Goal: Task Accomplishment & Management: Complete application form

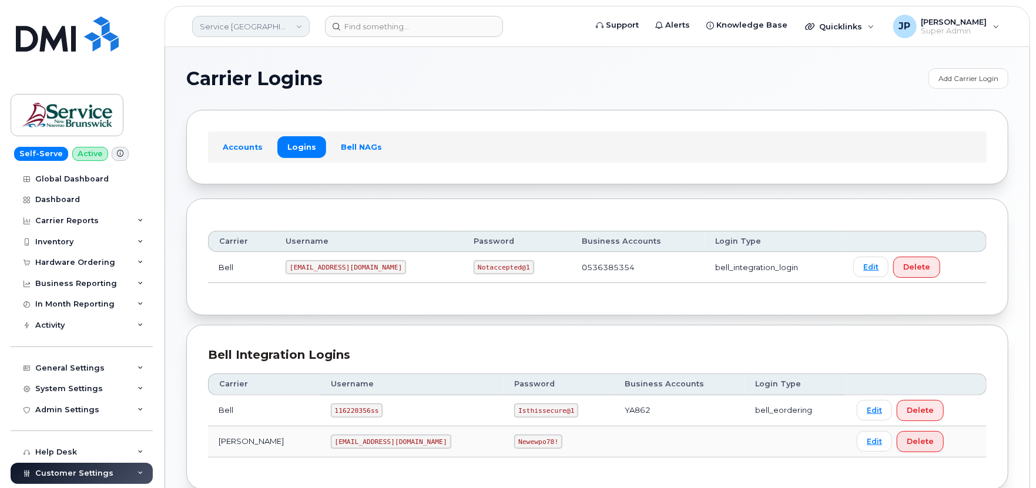
click at [231, 26] on link "Service New Brunswick (SNB)" at bounding box center [251, 26] width 118 height 21
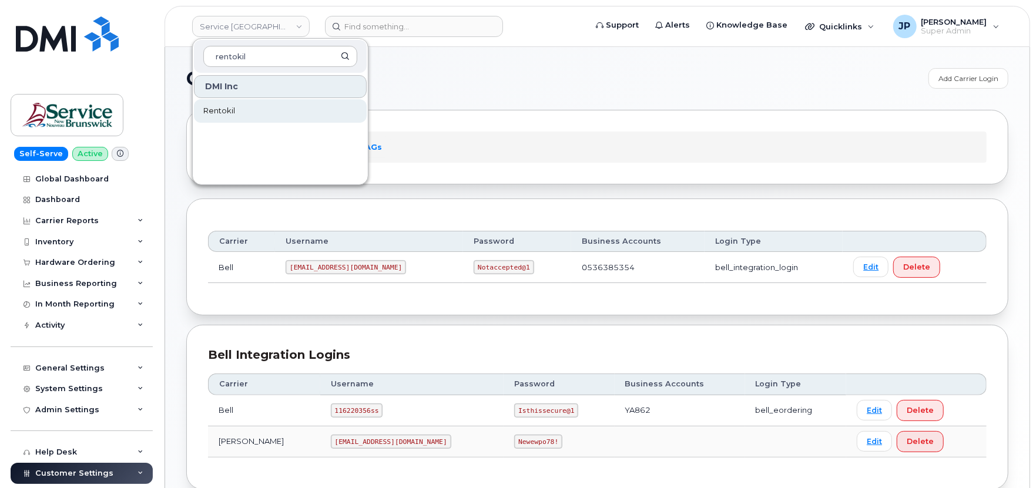
type input "rentokil"
click at [241, 113] on link "Rentokil" at bounding box center [280, 111] width 173 height 24
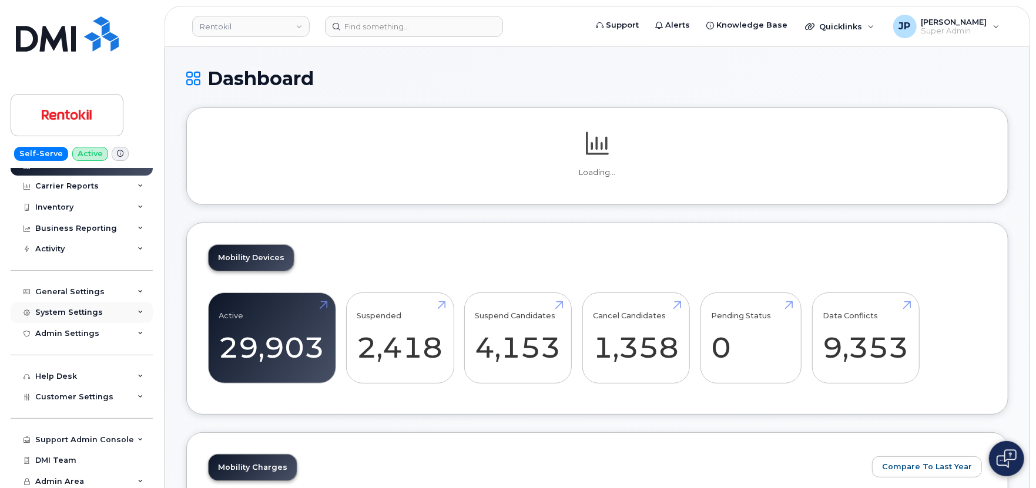
scroll to position [16, 0]
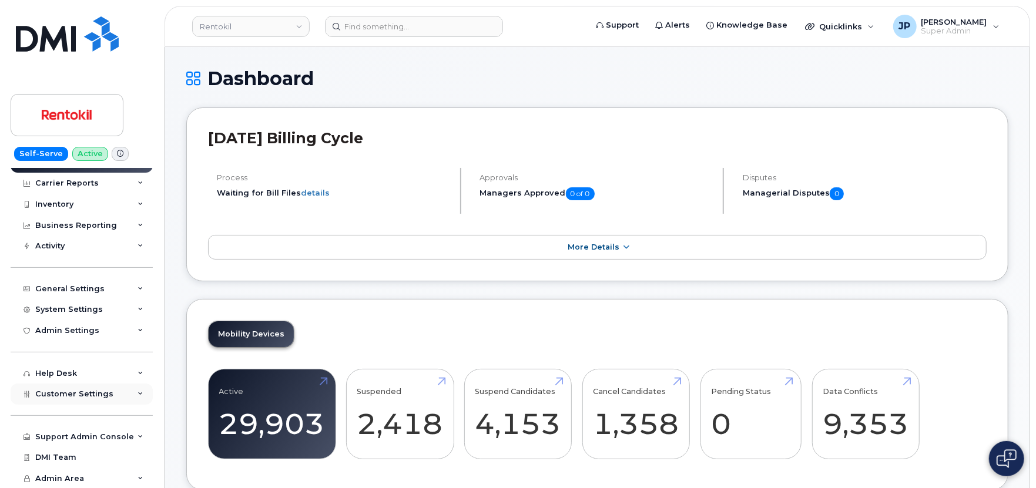
click at [78, 401] on div "Customer Settings" at bounding box center [82, 394] width 142 height 21
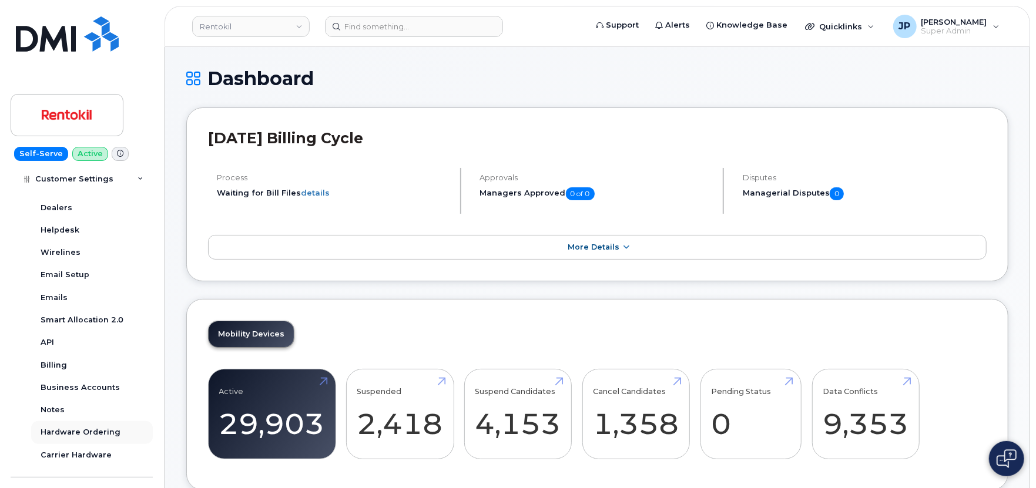
scroll to position [354, 0]
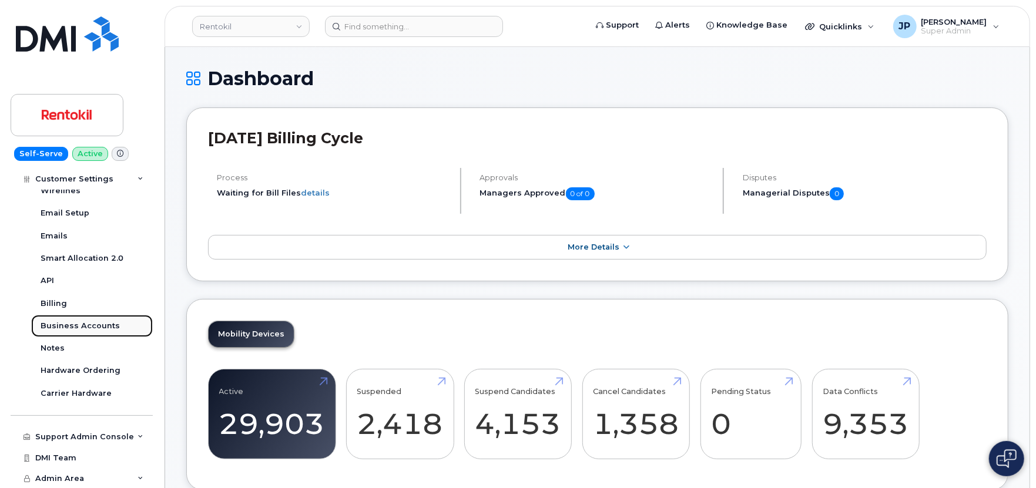
click at [72, 325] on div "Business Accounts" at bounding box center [80, 326] width 79 height 11
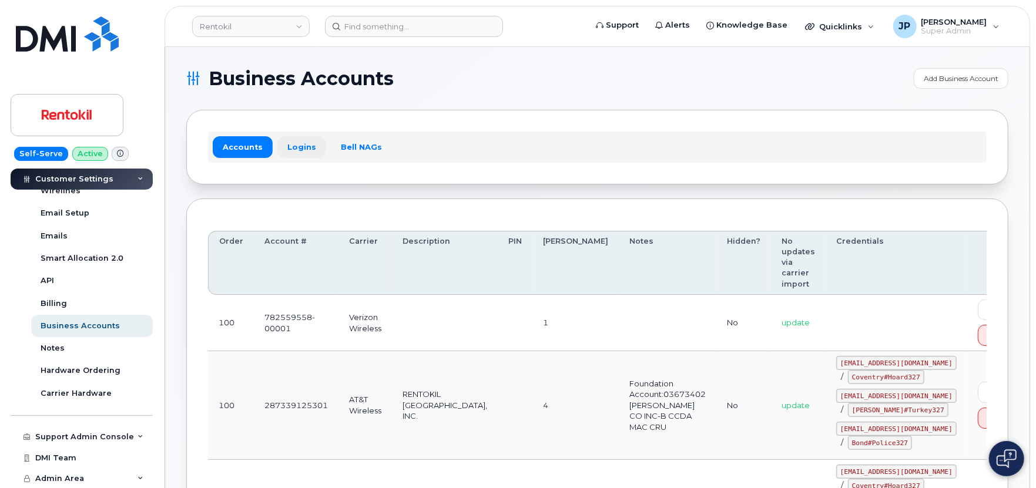
click at [291, 142] on link "Logins" at bounding box center [301, 146] width 49 height 21
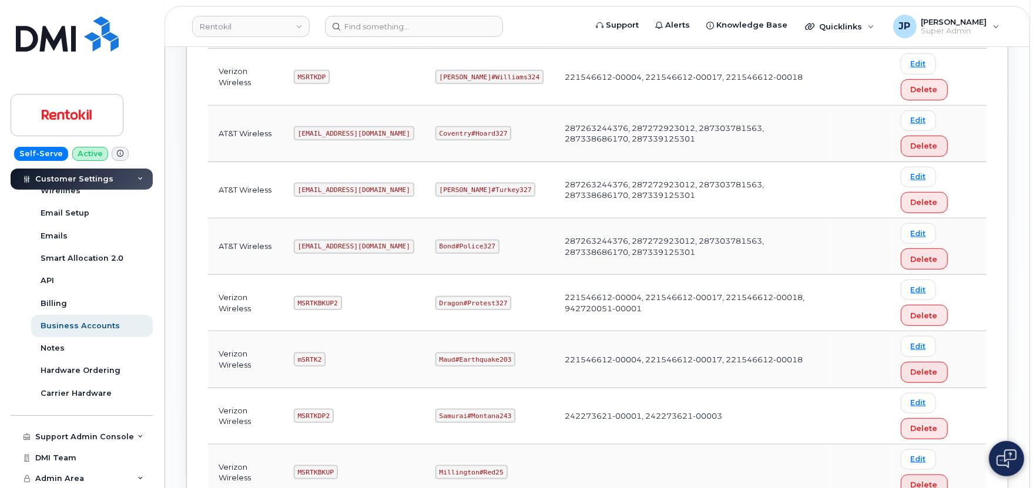
scroll to position [522, 0]
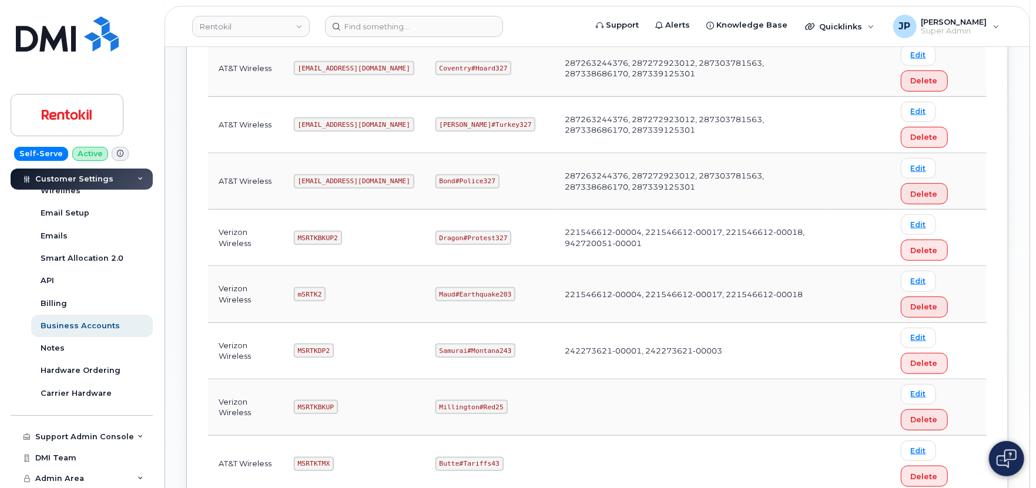
click at [324, 239] on code "MSRTKBKUP2" at bounding box center [318, 238] width 48 height 14
copy code "MSRTKBKUP2"
click at [367, 268] on td "mSRTK2" at bounding box center [354, 294] width 142 height 56
click at [410, 308] on td "mSRTK2" at bounding box center [354, 294] width 142 height 56
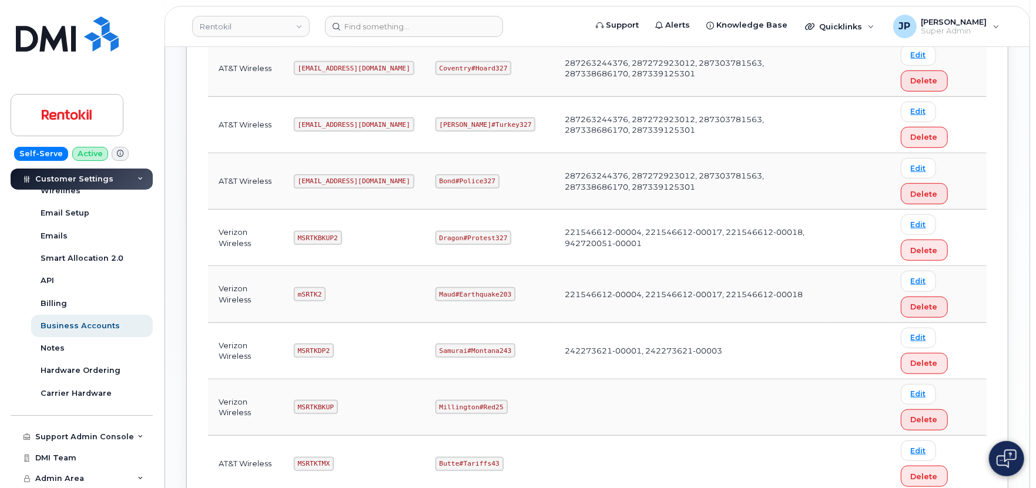
click at [315, 350] on code "MSRTKDP2" at bounding box center [314, 351] width 40 height 14
copy code "MSRTKDP2"
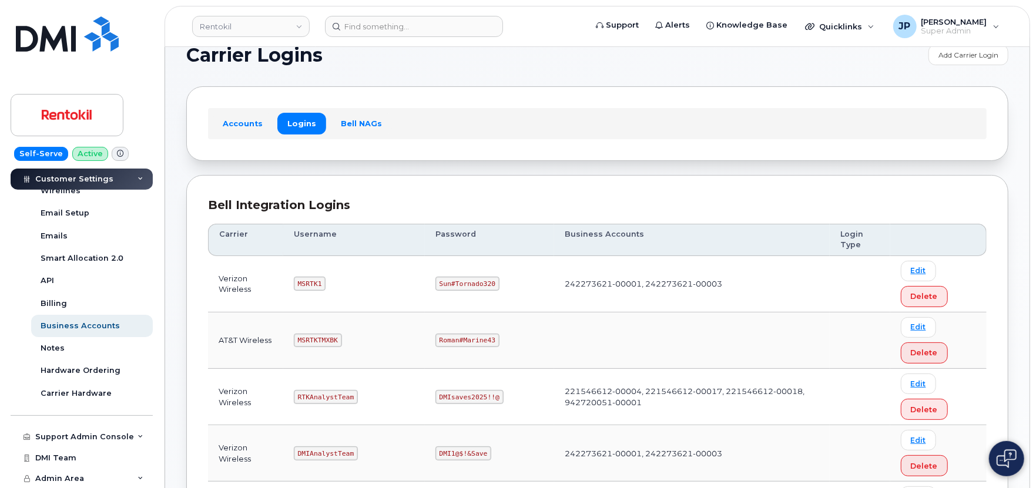
scroll to position [0, 0]
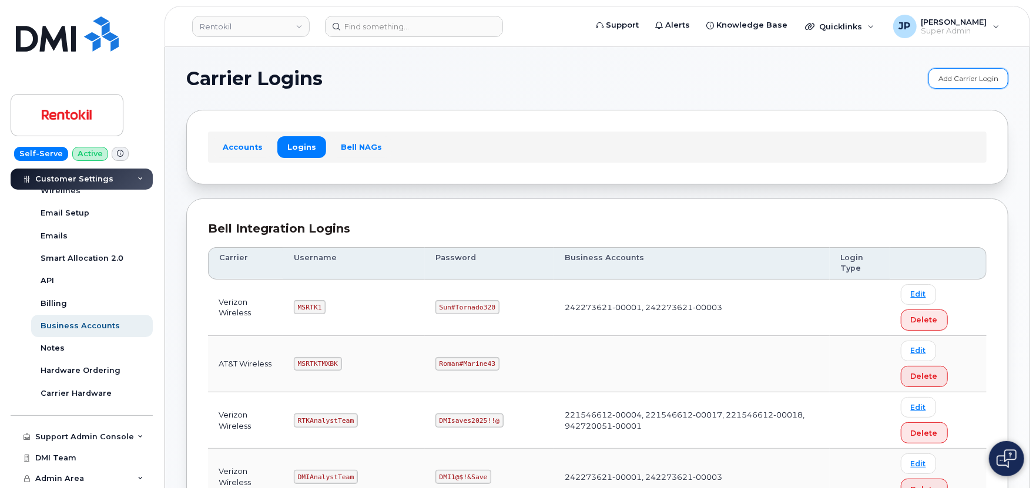
click at [958, 80] on link "Add Carrier Login" at bounding box center [968, 78] width 80 height 21
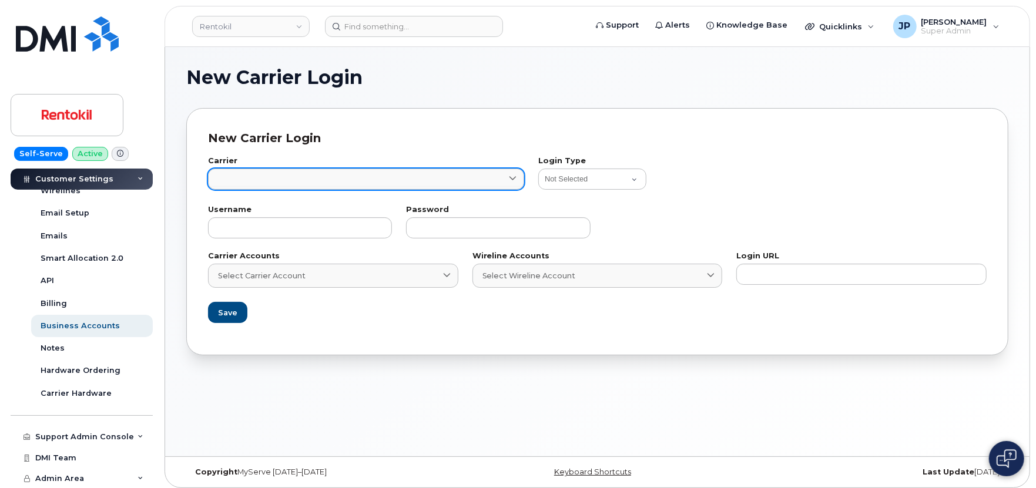
click at [307, 185] on link at bounding box center [366, 179] width 316 height 21
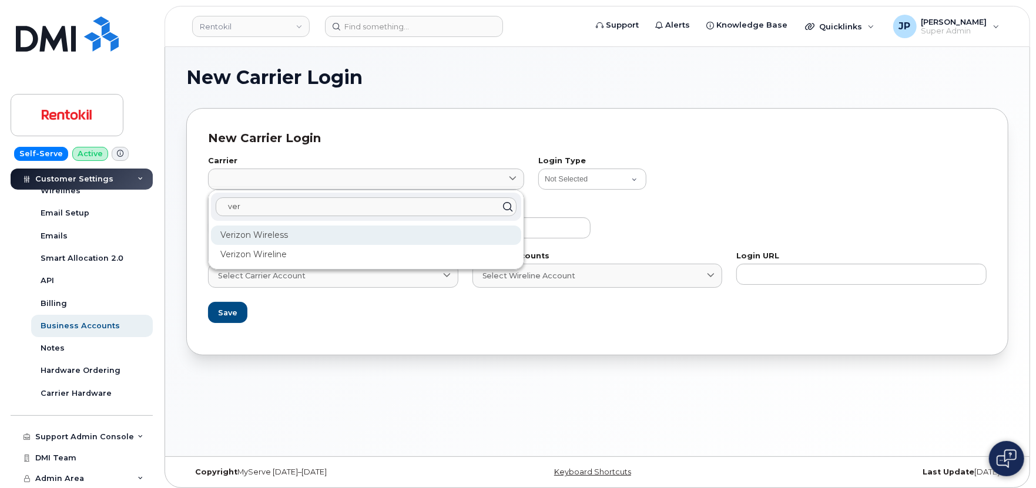
type input "ver"
click at [282, 239] on div "Verizon Wireless" at bounding box center [366, 235] width 310 height 19
type input "8"
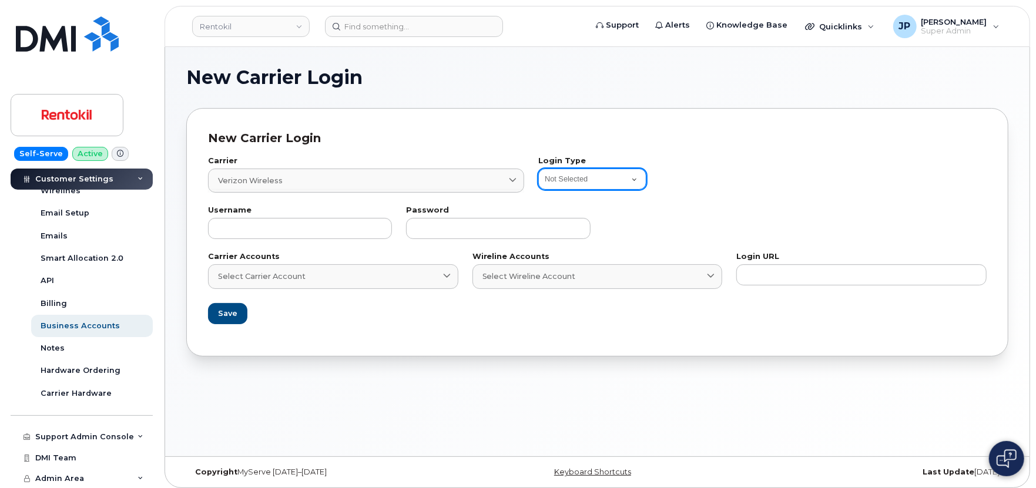
click at [599, 173] on select "Not Selected Bell Legacy eCare Login Telus IQ Telus IQ v2 Bell eOrdering Clearw…" at bounding box center [592, 179] width 108 height 21
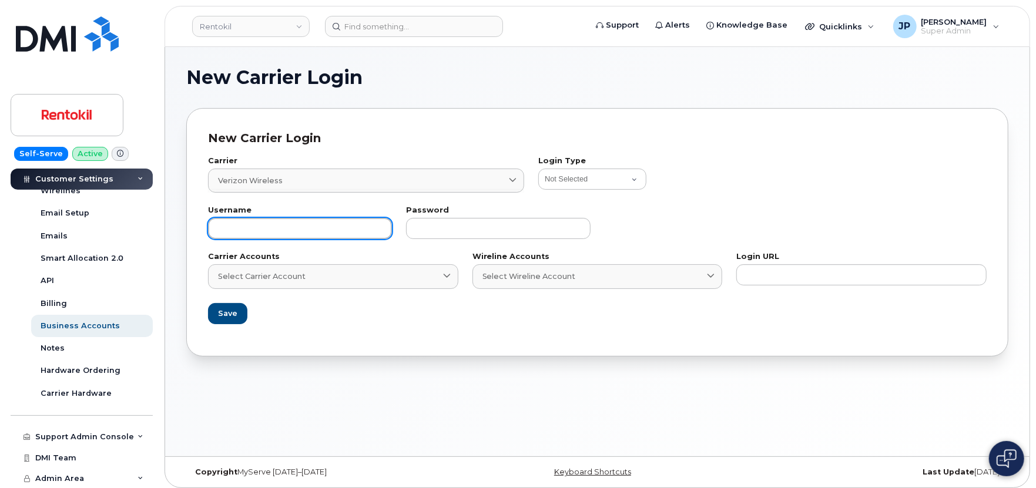
click at [326, 230] on input "text" at bounding box center [300, 228] width 184 height 21
click at [261, 226] on input "text" at bounding box center [300, 228] width 184 height 21
paste input "MSRTK3"
type input "MSRTK3"
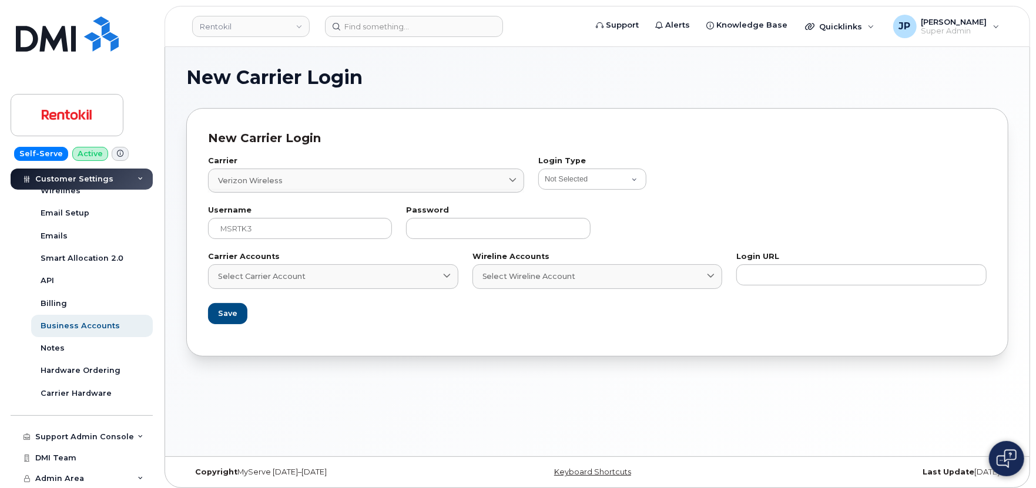
click at [539, 216] on div "Password" at bounding box center [498, 223] width 184 height 32
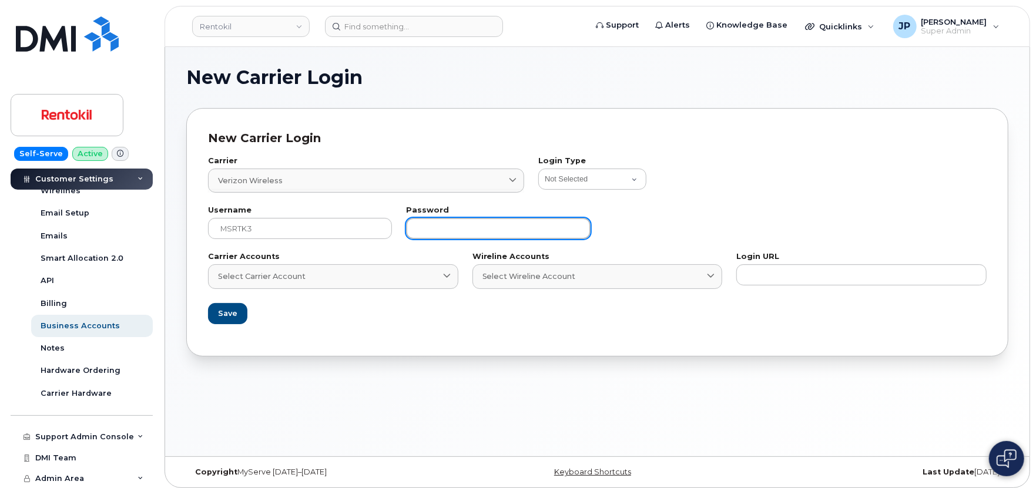
click at [538, 225] on input "text" at bounding box center [498, 228] width 184 height 21
paste input "[PERSON_NAME]#Madras1639"
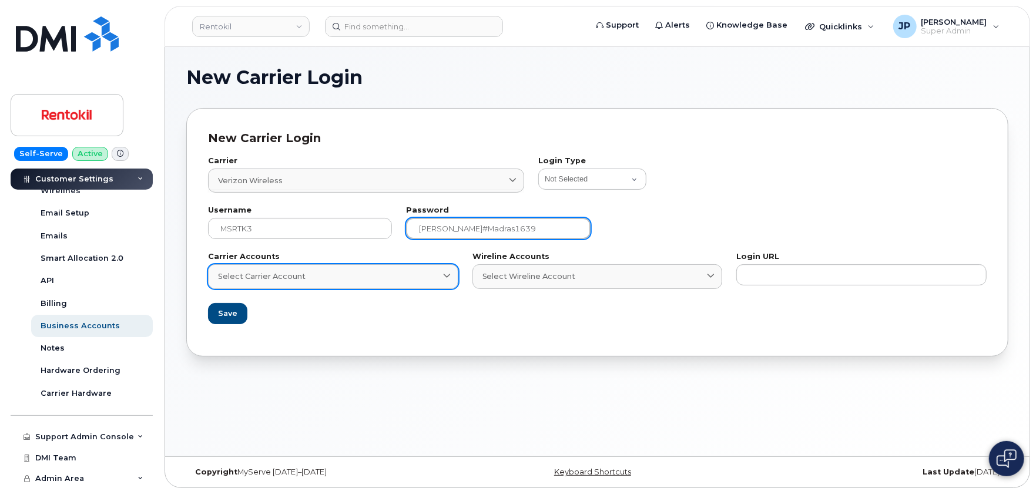
type input "[PERSON_NAME]#Madras1639"
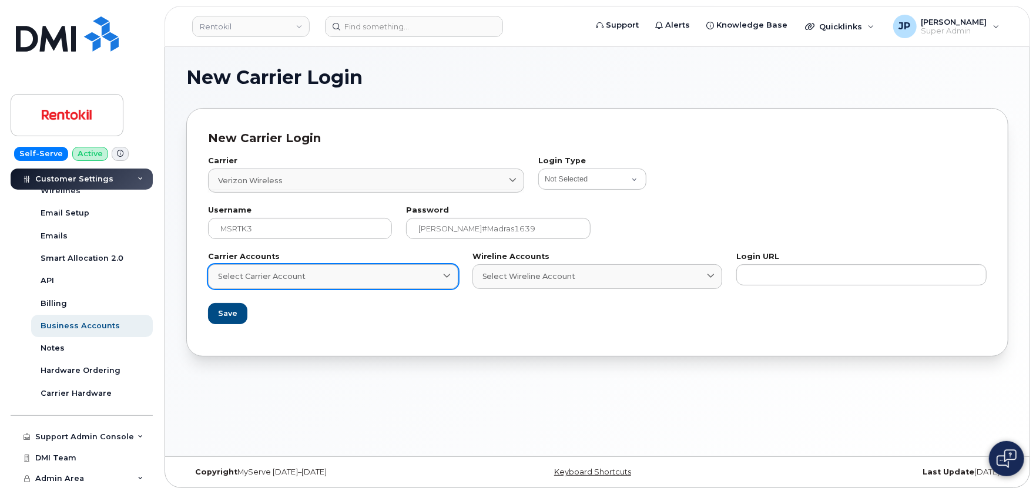
click at [436, 275] on div "Select Carrier Account" at bounding box center [333, 276] width 230 height 11
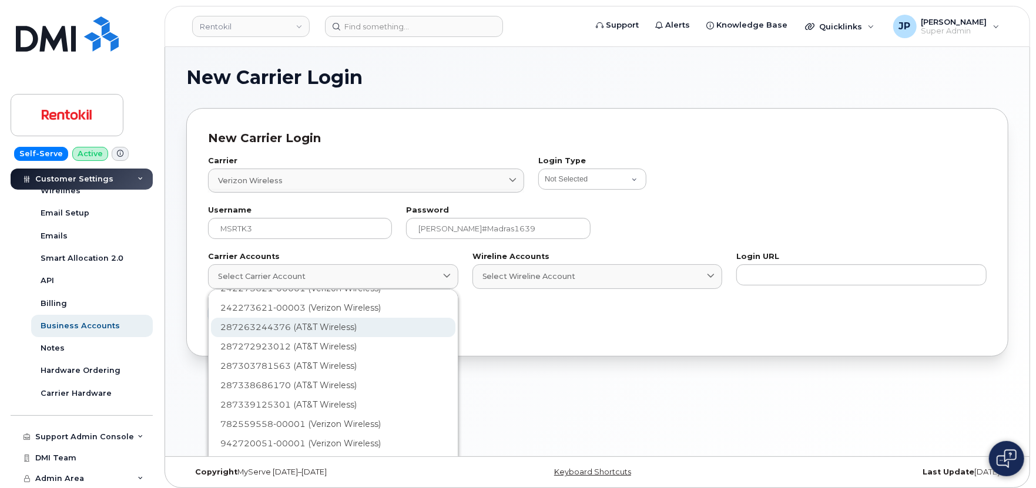
scroll to position [84, 0]
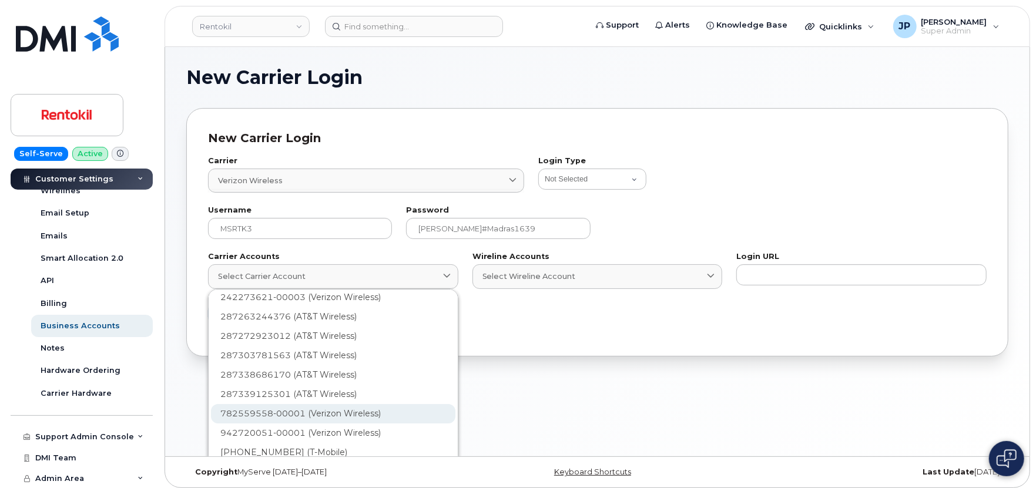
click at [353, 443] on div "782559558-00001 (Verizon Wireless)" at bounding box center [333, 452] width 244 height 19
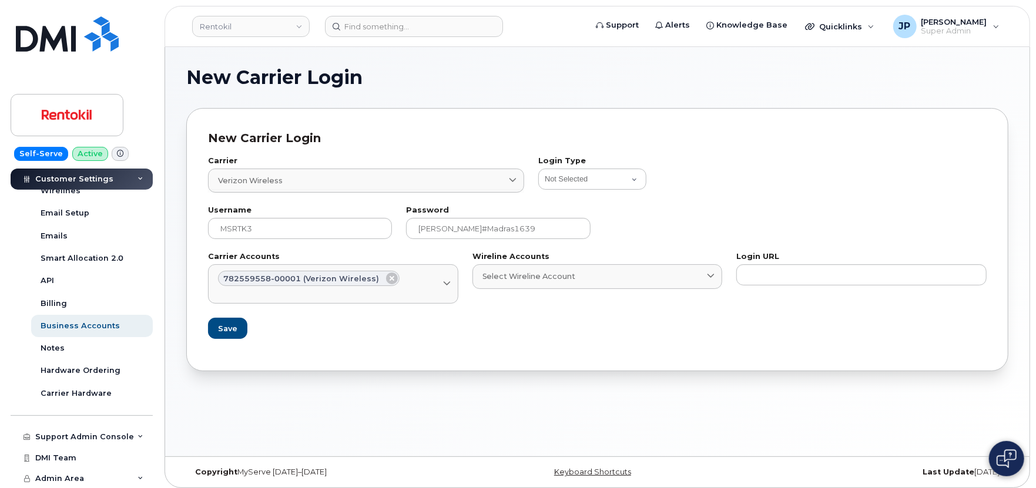
click at [355, 348] on form "Carrier Verizon Wireless 8 ver Verizon Wireless Verizon Wireline Login Type Not…" at bounding box center [597, 248] width 778 height 203
click at [230, 330] on span "Save" at bounding box center [226, 328] width 19 height 11
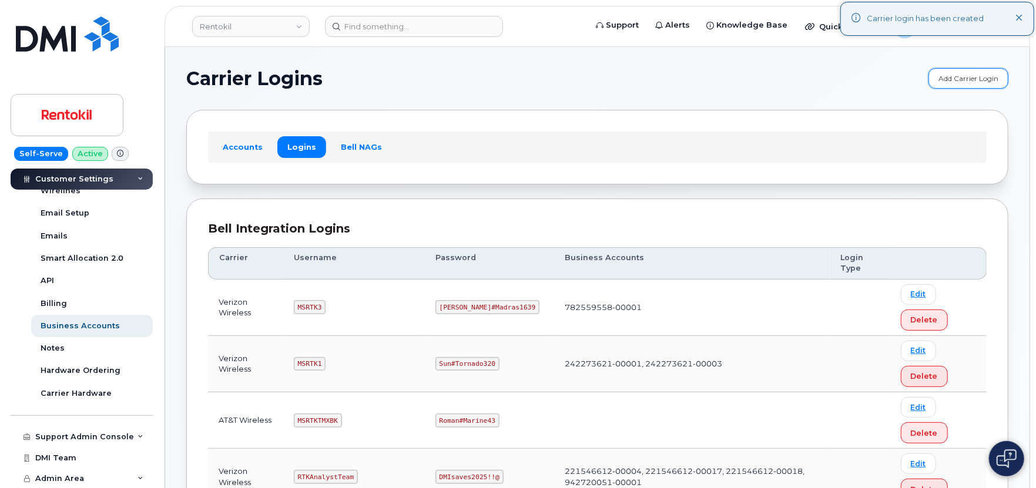
click at [985, 78] on link "Add Carrier Login" at bounding box center [968, 78] width 80 height 21
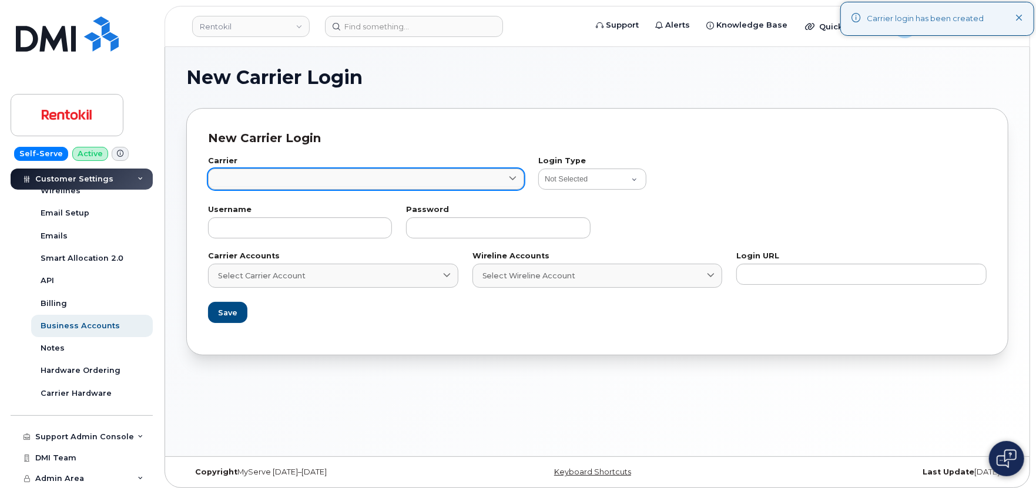
click at [391, 174] on link at bounding box center [366, 179] width 316 height 21
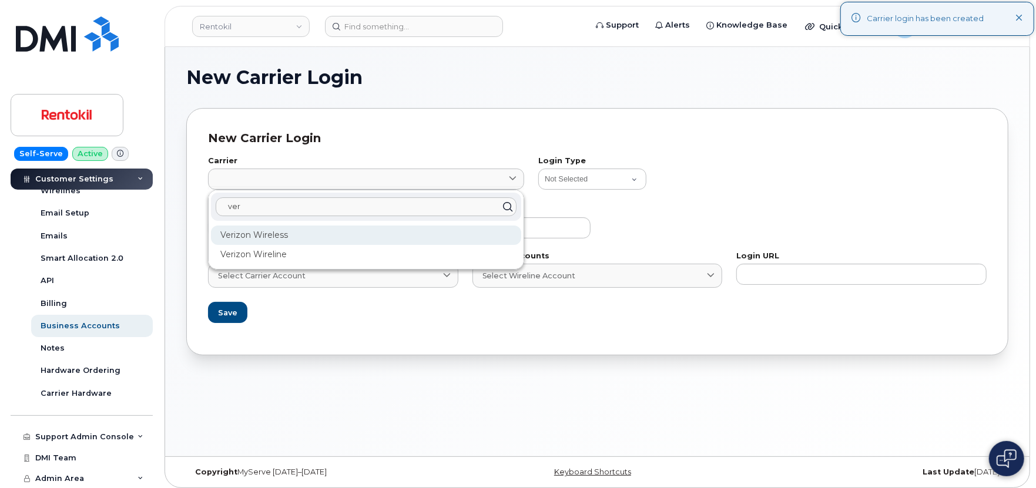
type input "ver"
click at [298, 235] on div "Verizon Wireless" at bounding box center [366, 235] width 310 height 19
type input "8"
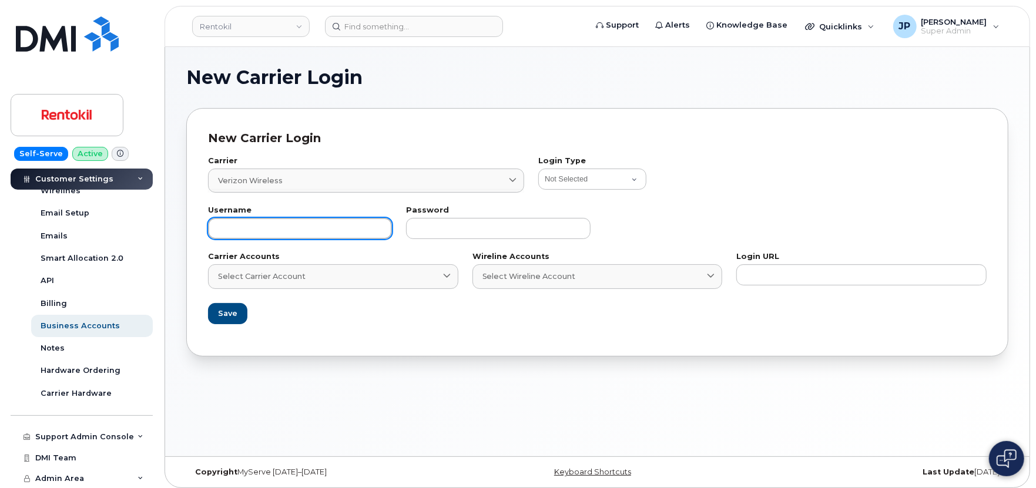
click at [221, 226] on input "text" at bounding box center [300, 228] width 184 height 21
paste input "MSRTKBKUP3"
type input "MSRTKBKUP3"
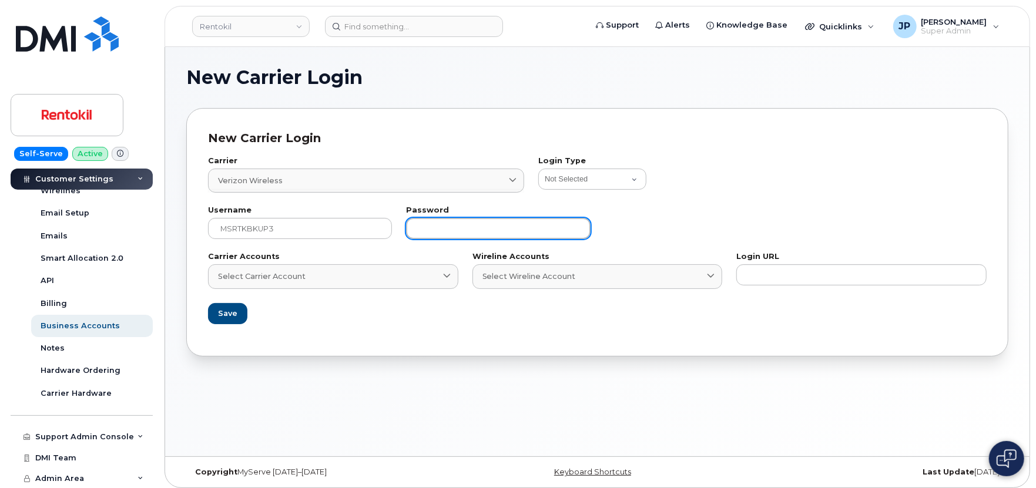
click at [517, 220] on input "text" at bounding box center [498, 228] width 184 height 21
paste input "RoyalAlbert#Ethel822"
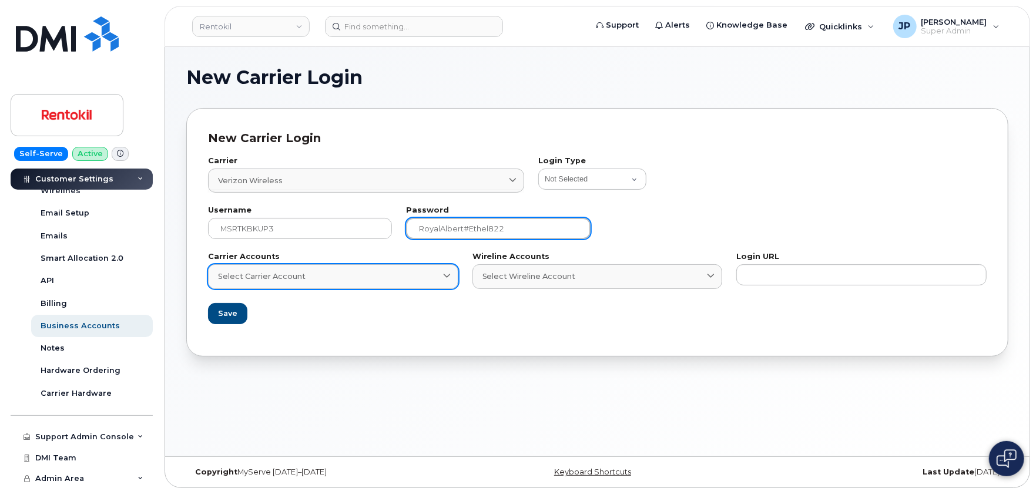
type input "RoyalAlbert#Ethel822"
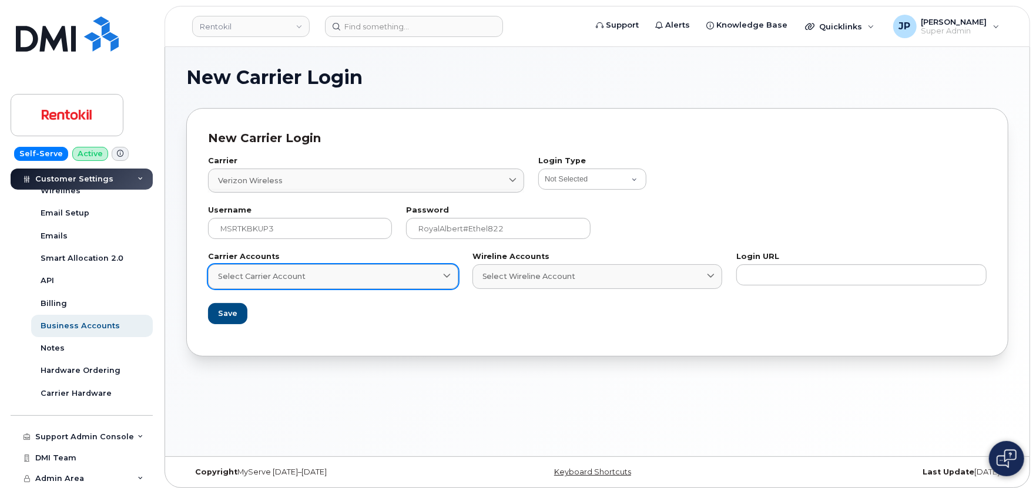
click at [401, 274] on div "Select Carrier Account" at bounding box center [333, 276] width 230 height 11
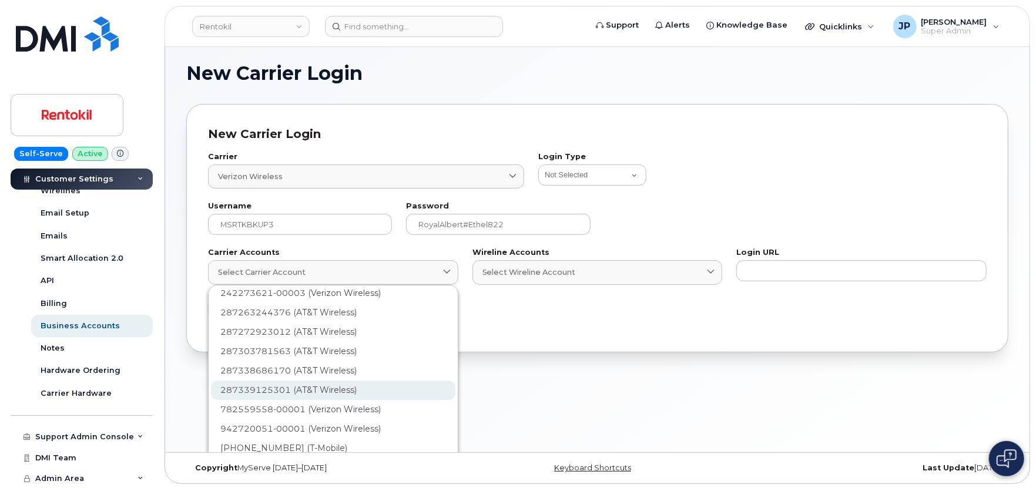
scroll to position [6, 0]
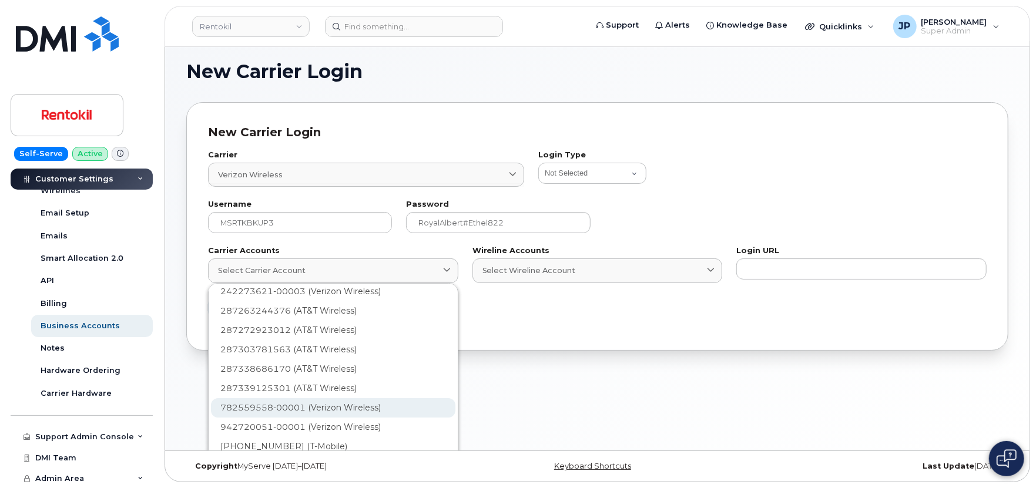
click at [324, 437] on div "782559558-00001 (Verizon Wireless)" at bounding box center [333, 446] width 244 height 19
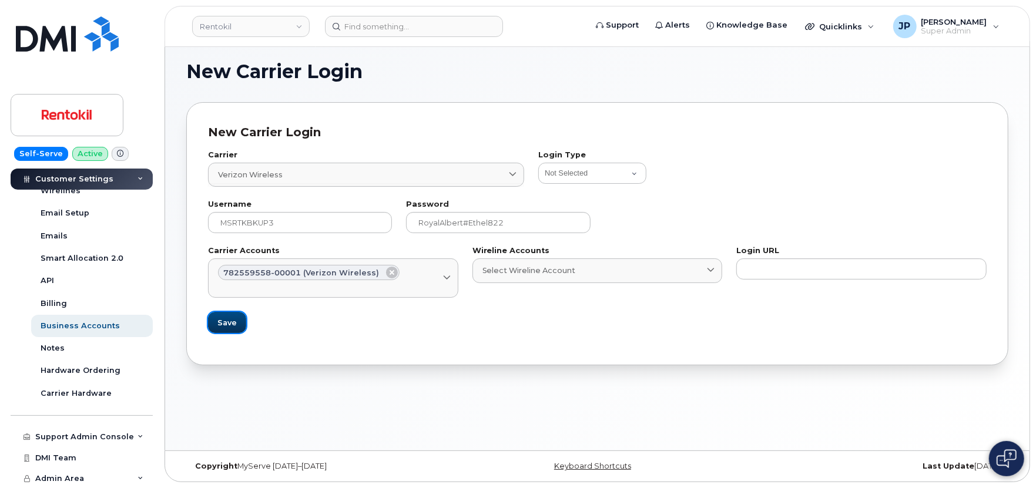
click at [227, 328] on span "Save" at bounding box center [226, 322] width 19 height 11
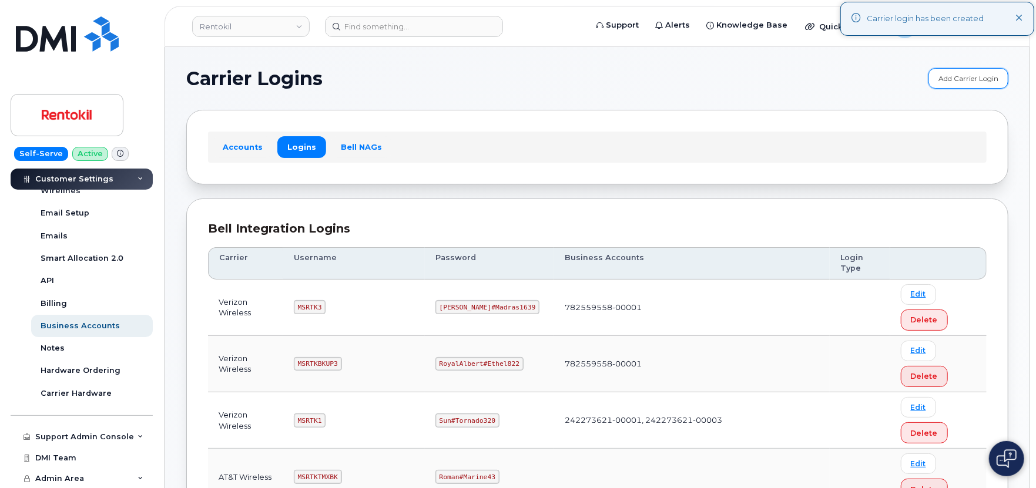
click at [953, 75] on link "Add Carrier Login" at bounding box center [968, 78] width 80 height 21
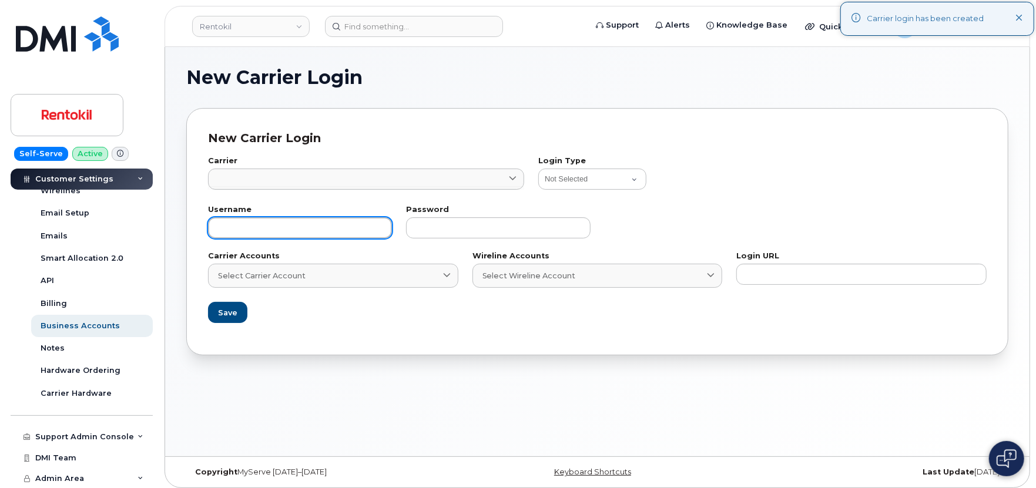
click at [313, 226] on input "text" at bounding box center [300, 227] width 184 height 21
paste input "MSRTKDP3"
type input "MSRTKDP3"
click at [310, 186] on input at bounding box center [366, 188] width 316 height 4
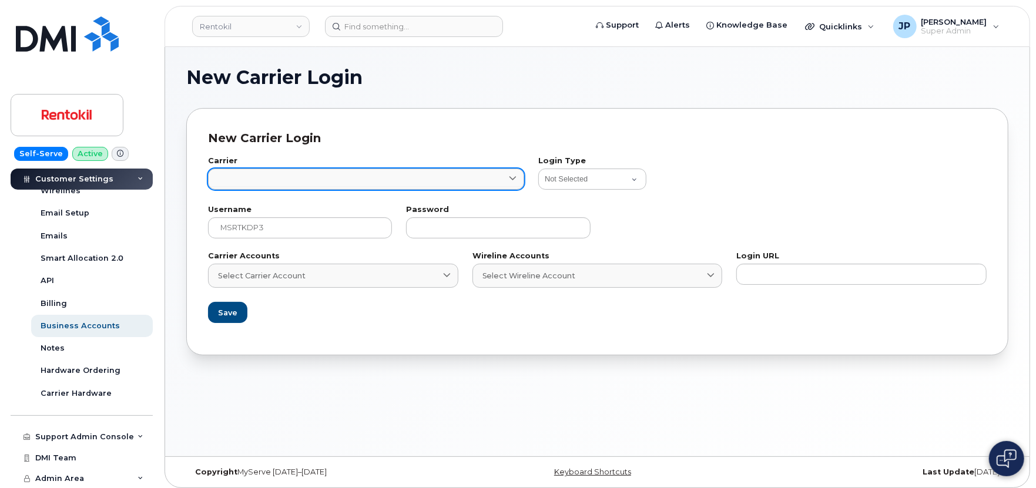
click at [312, 179] on link at bounding box center [366, 179] width 316 height 21
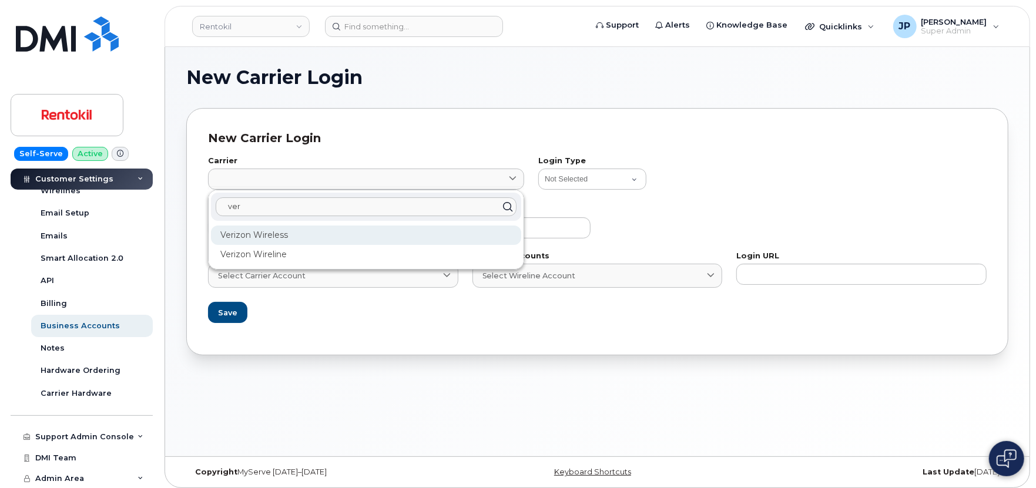
type input "ver"
click at [286, 231] on div "Verizon Wireless" at bounding box center [366, 235] width 310 height 19
type input "8"
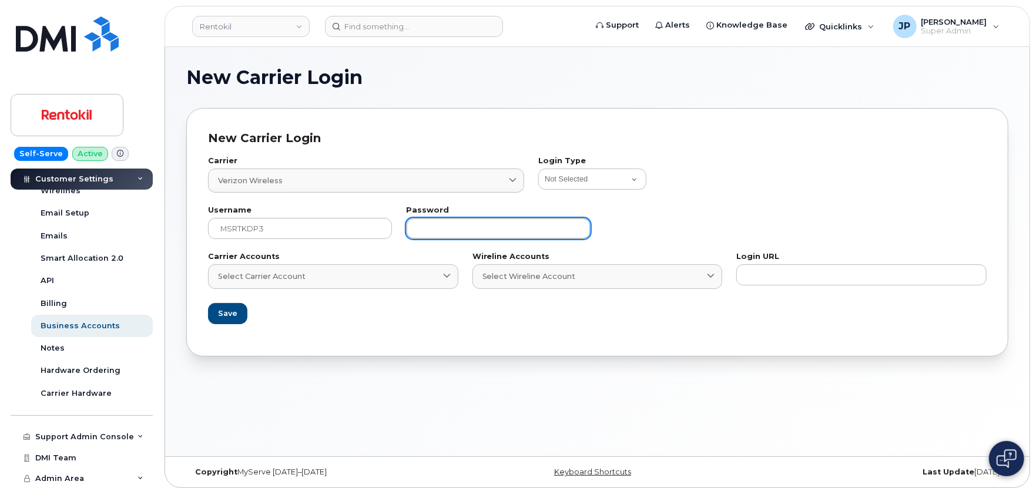
click at [442, 228] on input "text" at bounding box center [498, 228] width 184 height 21
paste input "Tengu@Dua2023"
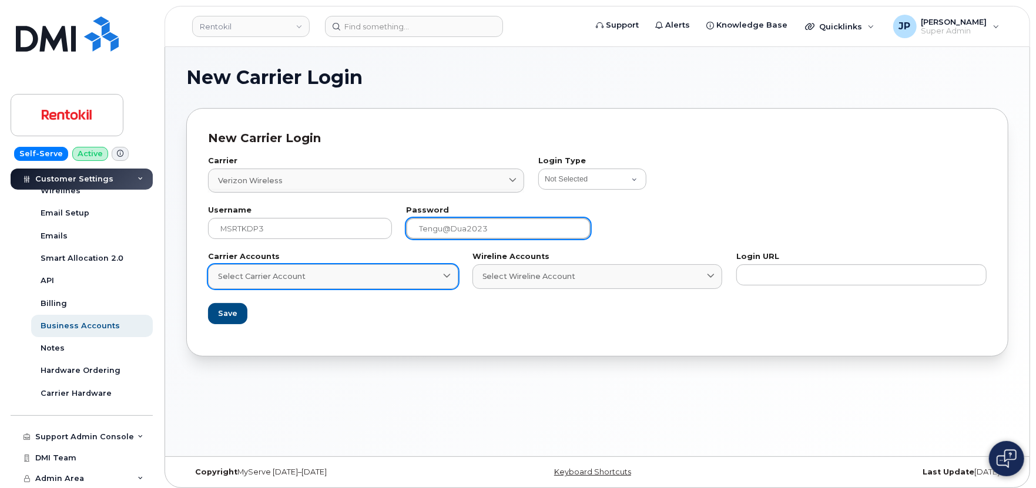
type input "Tengu@Dua2023"
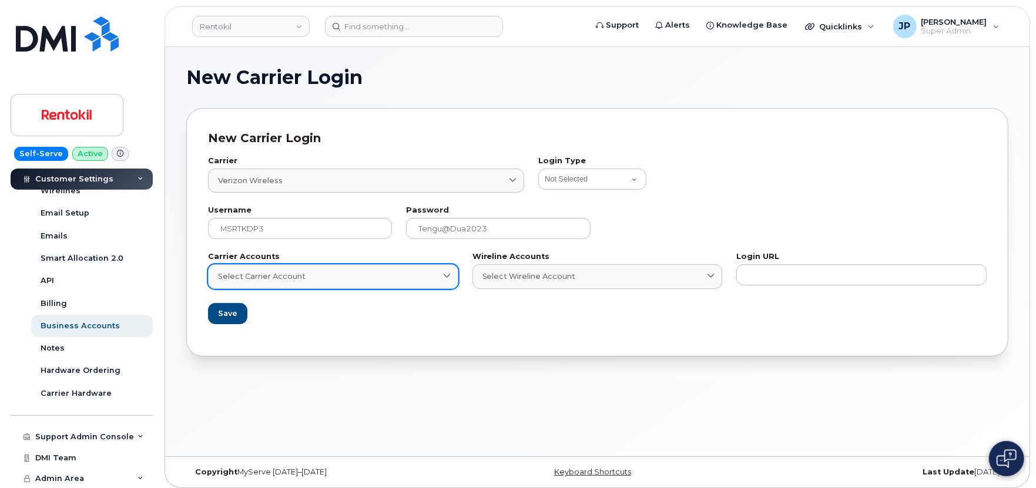
click at [337, 285] on link "Select Carrier Account" at bounding box center [333, 276] width 250 height 24
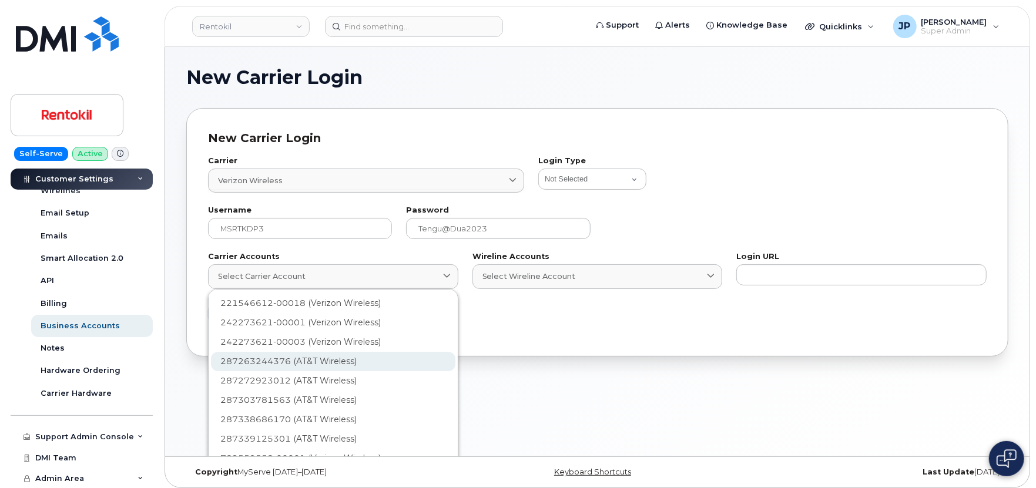
scroll to position [84, 0]
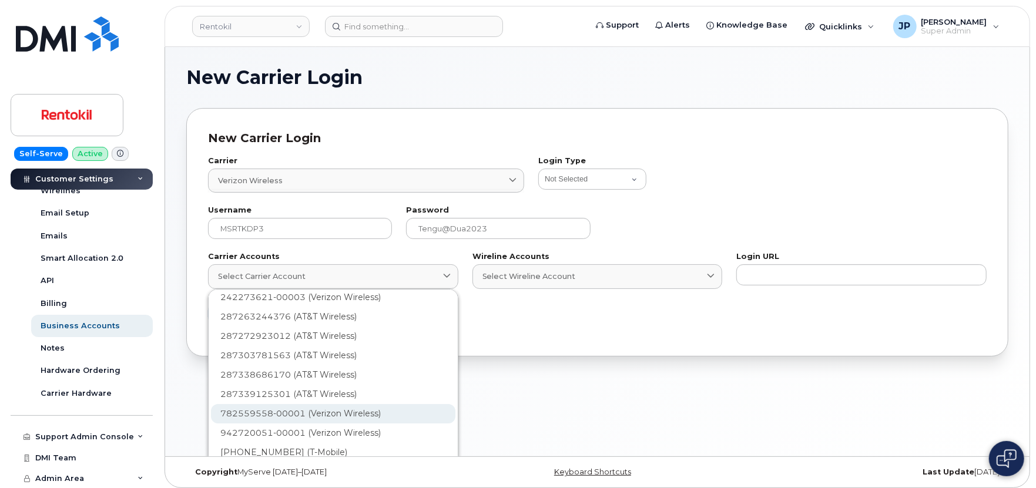
click at [323, 443] on div "782559558-00001 (Verizon Wireless)" at bounding box center [333, 452] width 244 height 19
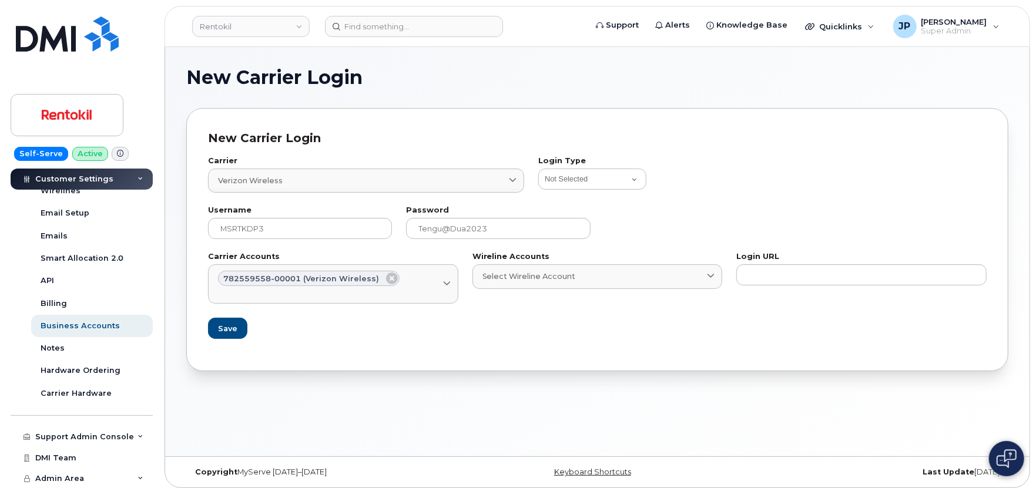
click at [424, 366] on div "New Carrier Login Carrier Verizon Wireless 8 ver Verizon Wireless Verizon Wirel…" at bounding box center [597, 239] width 822 height 263
click at [231, 325] on span "Save" at bounding box center [226, 328] width 19 height 11
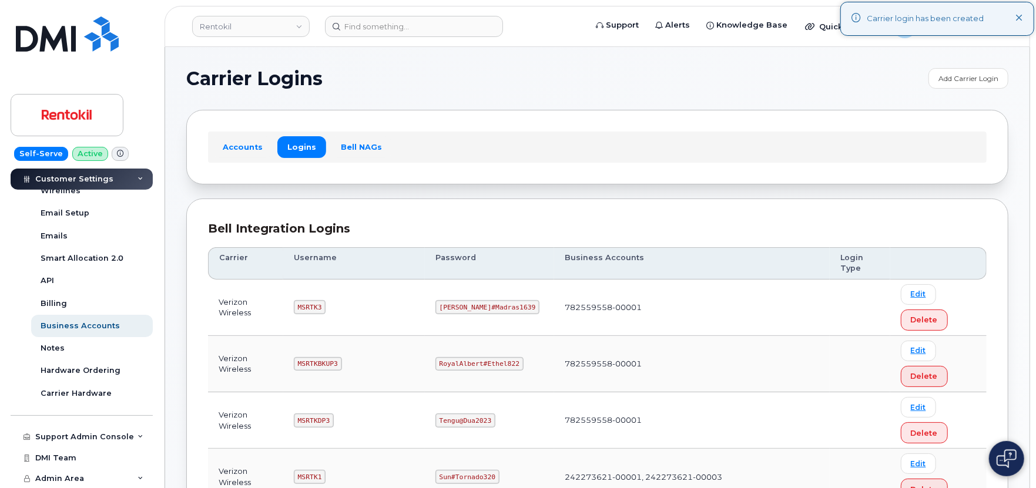
click at [1023, 21] on icon at bounding box center [1019, 19] width 8 height 8
